Goal: Task Accomplishment & Management: Complete application form

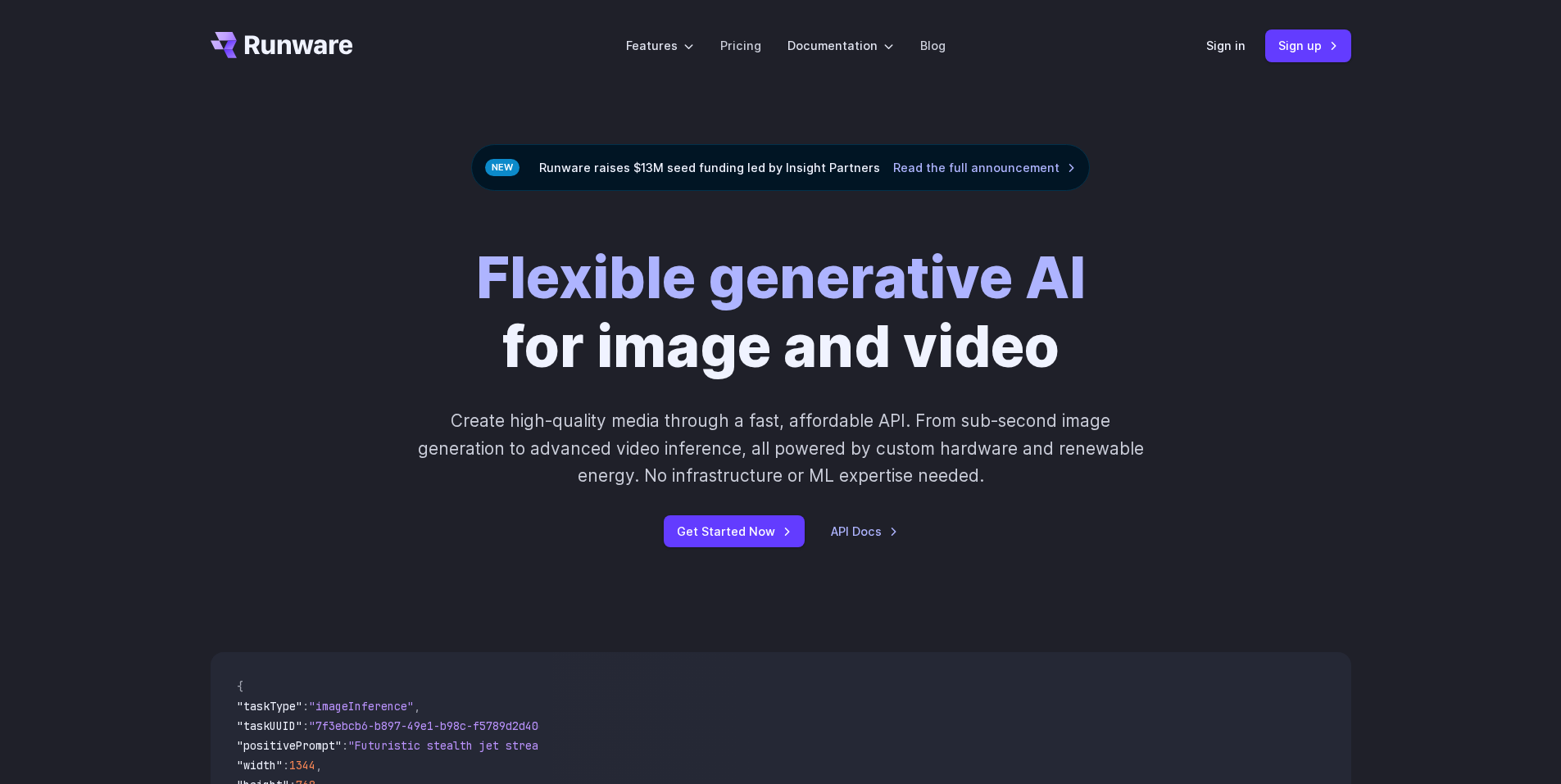
click at [284, 51] on icon "Go to /" at bounding box center [281, 45] width 143 height 26
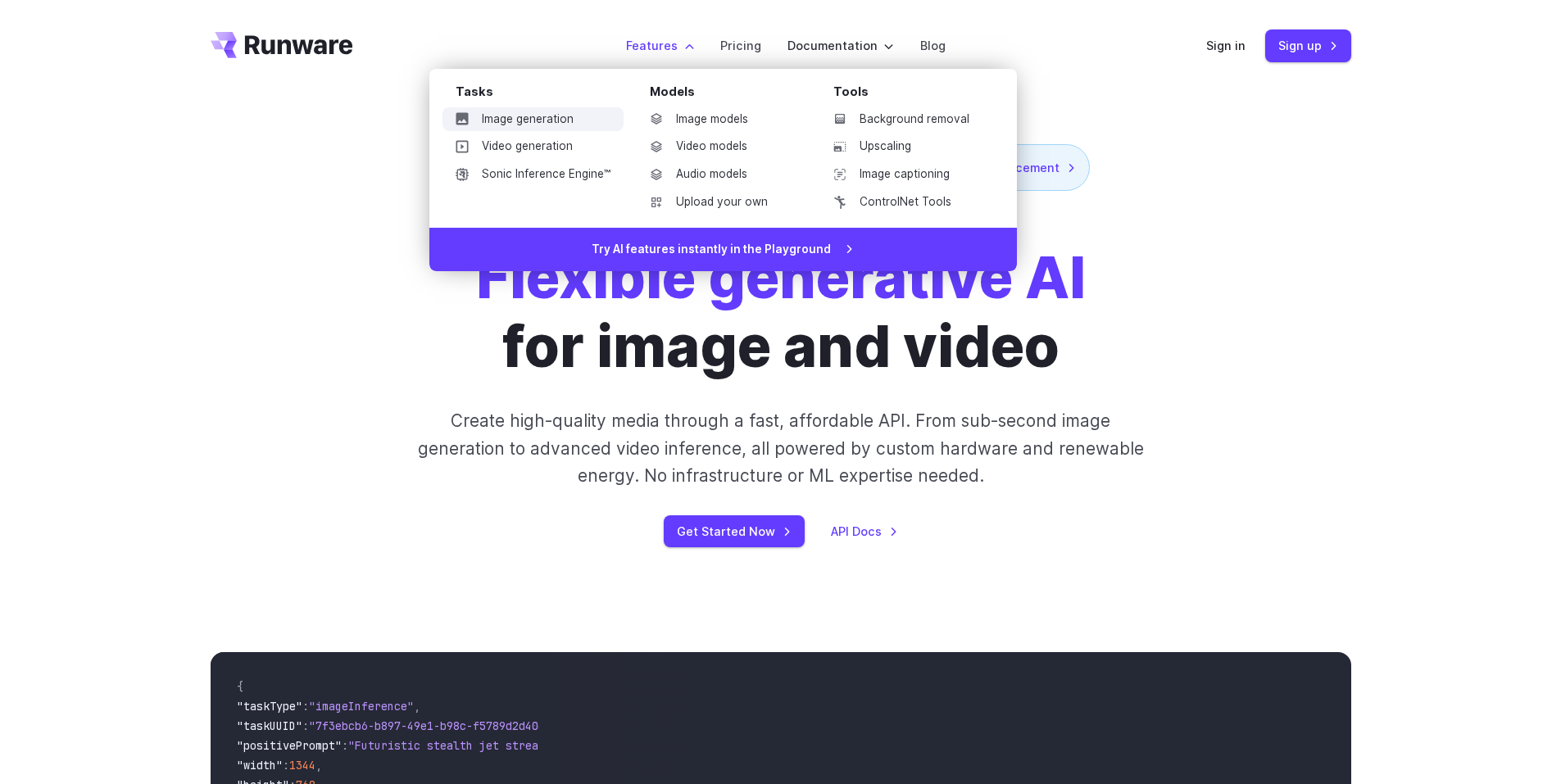
click at [565, 121] on link "Image generation" at bounding box center [533, 119] width 181 height 25
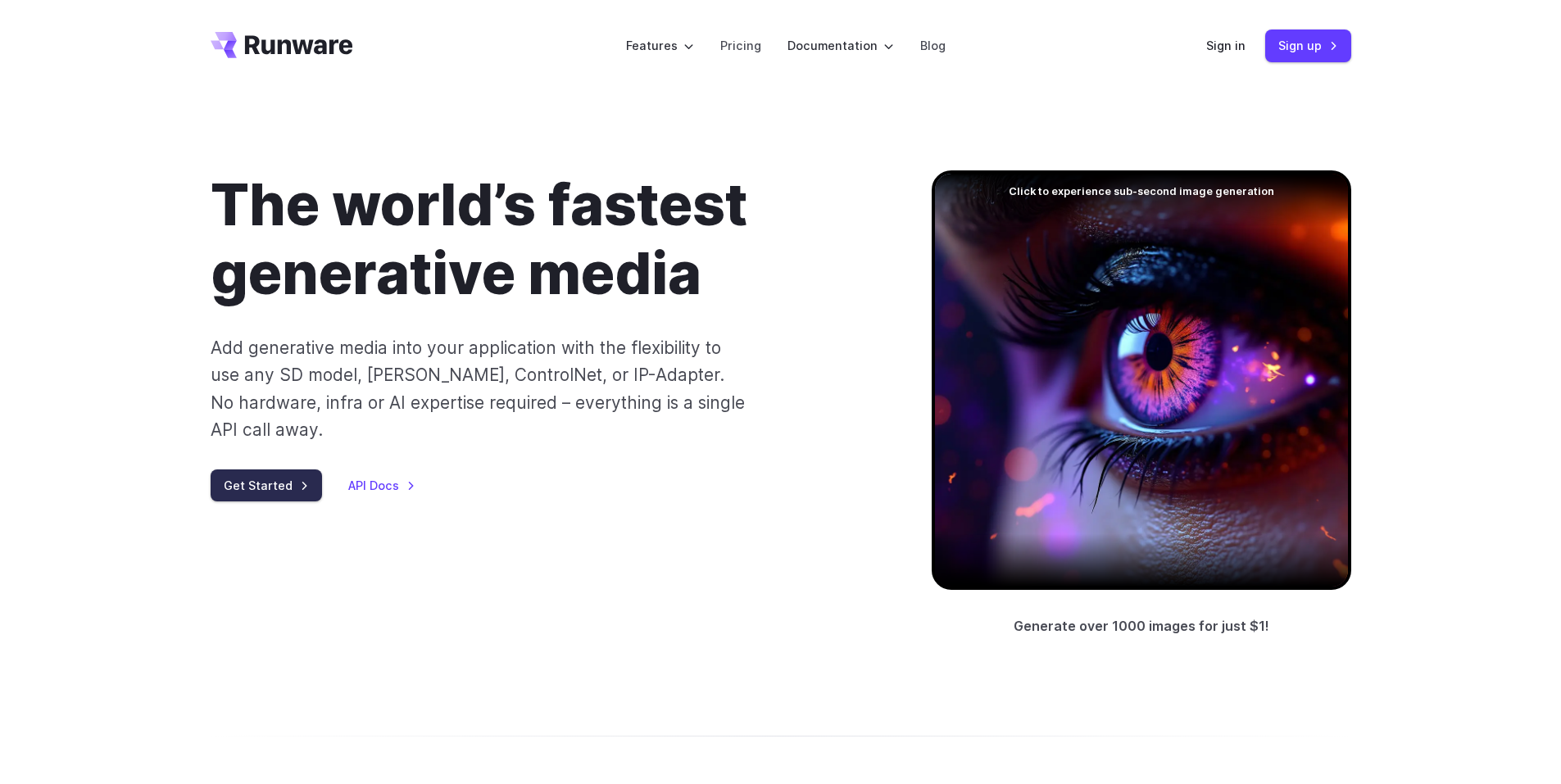
click at [295, 470] on link "Get Started" at bounding box center [266, 485] width 112 height 32
click at [1238, 43] on link "Sign in" at bounding box center [1226, 45] width 39 height 19
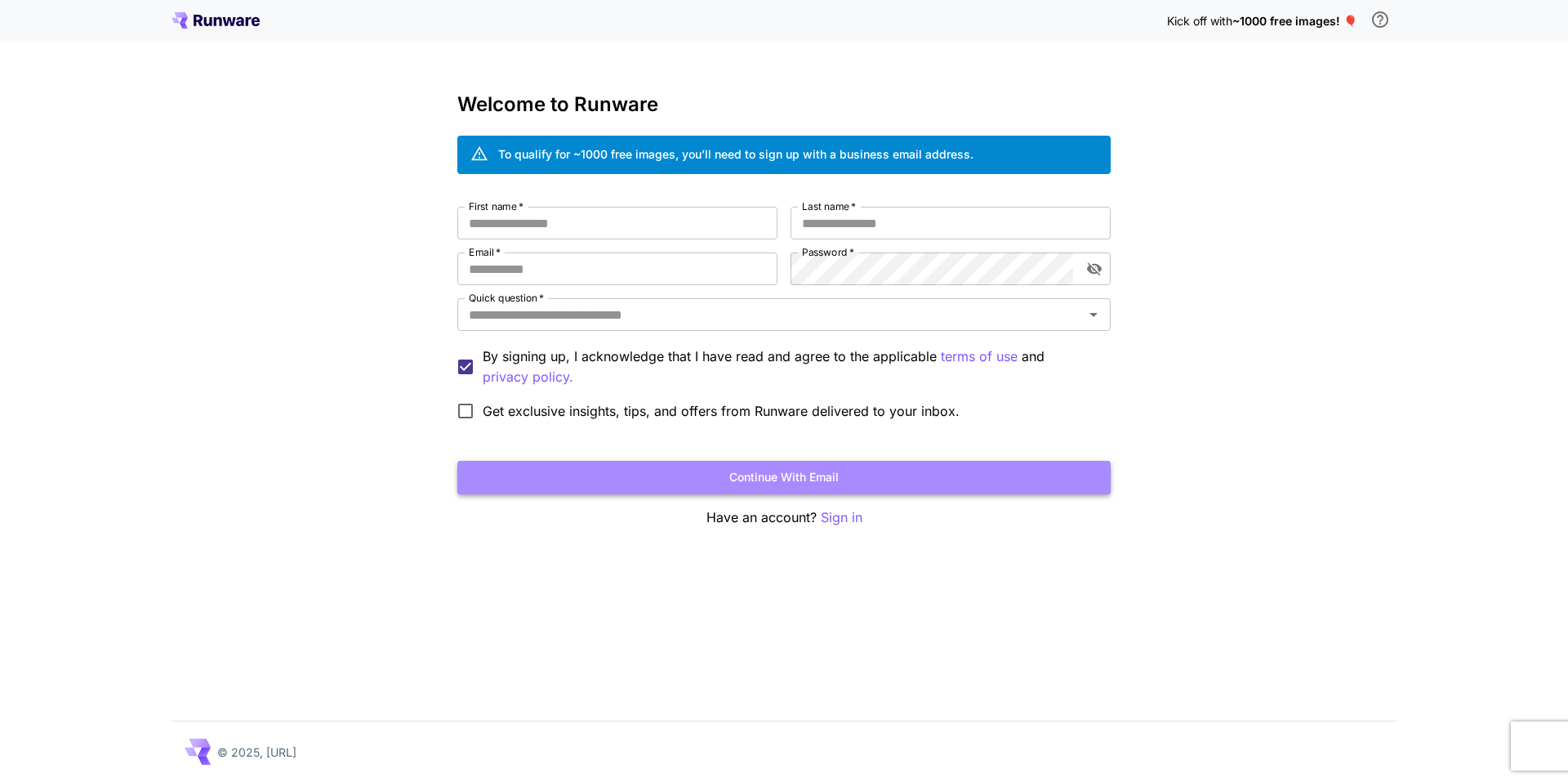
click at [762, 480] on button "Continue with email" at bounding box center [784, 478] width 653 height 34
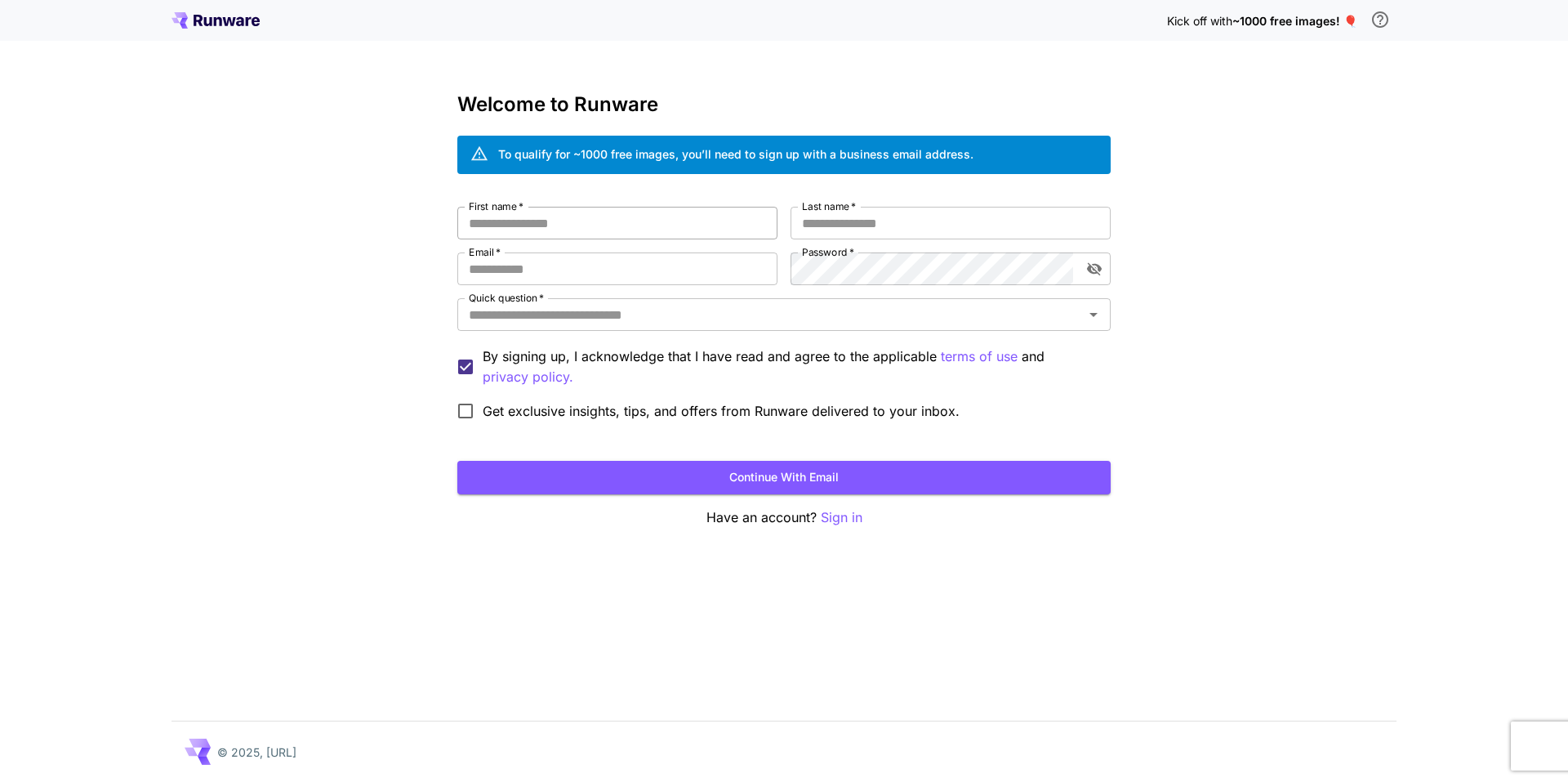
click at [588, 222] on input "First name   *" at bounding box center [617, 223] width 320 height 33
